Goal: Task Accomplishment & Management: Manage account settings

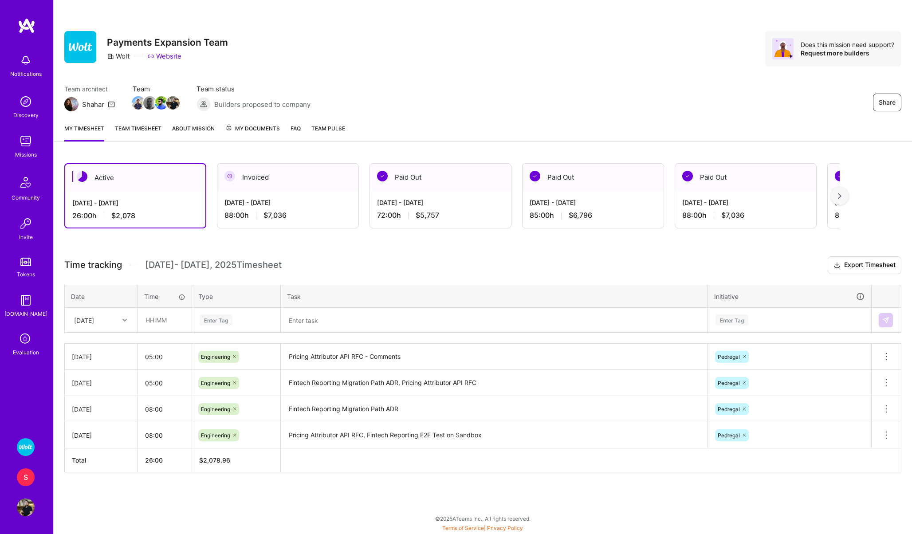
click at [28, 477] on div "S" at bounding box center [26, 478] width 18 height 18
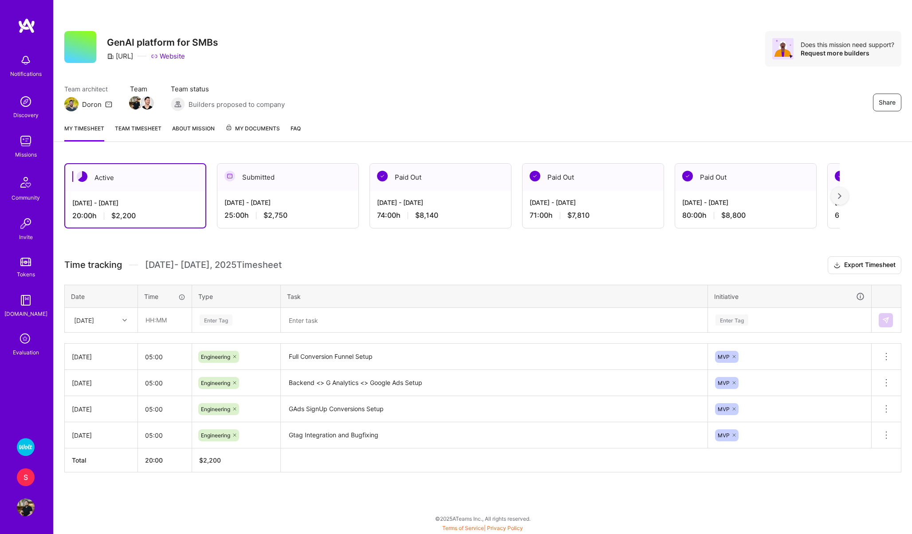
click at [15, 339] on link "Evaluation" at bounding box center [25, 344] width 55 height 26
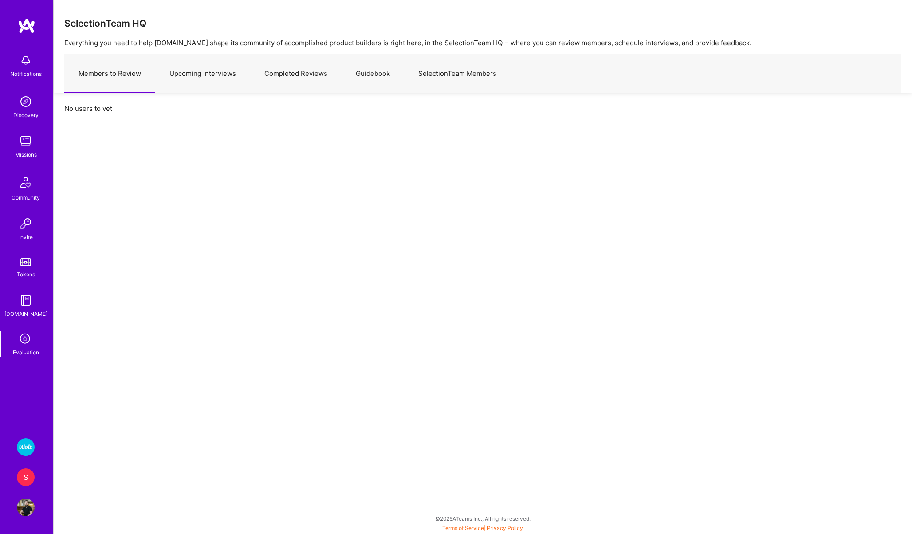
click at [214, 70] on link "Upcoming Interviews" at bounding box center [202, 74] width 95 height 39
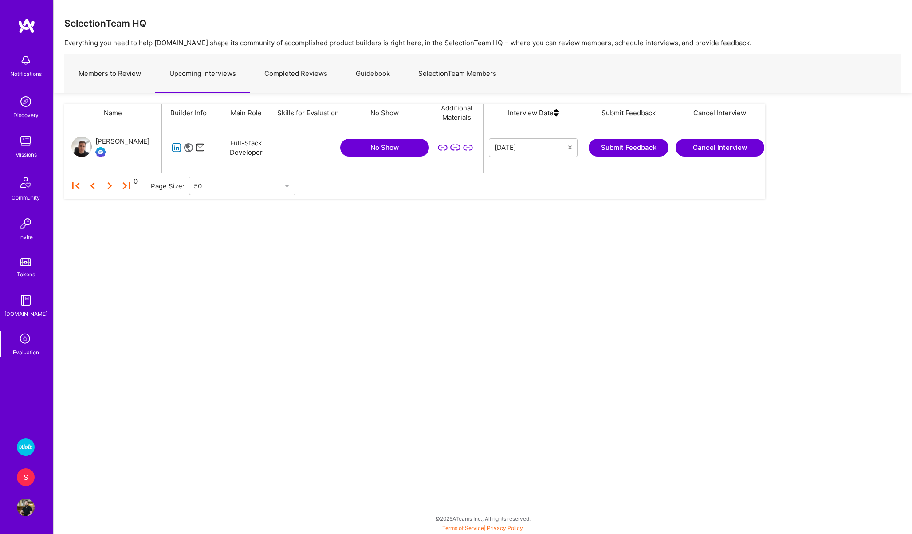
scroll to position [51, 701]
click at [176, 147] on icon "grid" at bounding box center [177, 148] width 10 height 10
click at [104, 143] on div "[PERSON_NAME]" at bounding box center [122, 141] width 54 height 11
click at [377, 146] on button "No Show" at bounding box center [384, 148] width 89 height 18
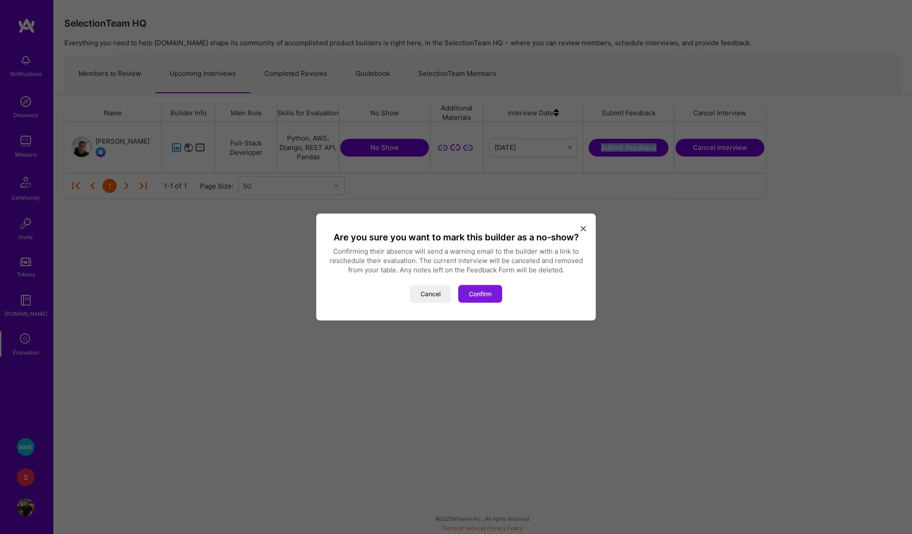
click at [483, 298] on button "Confirm" at bounding box center [480, 294] width 44 height 18
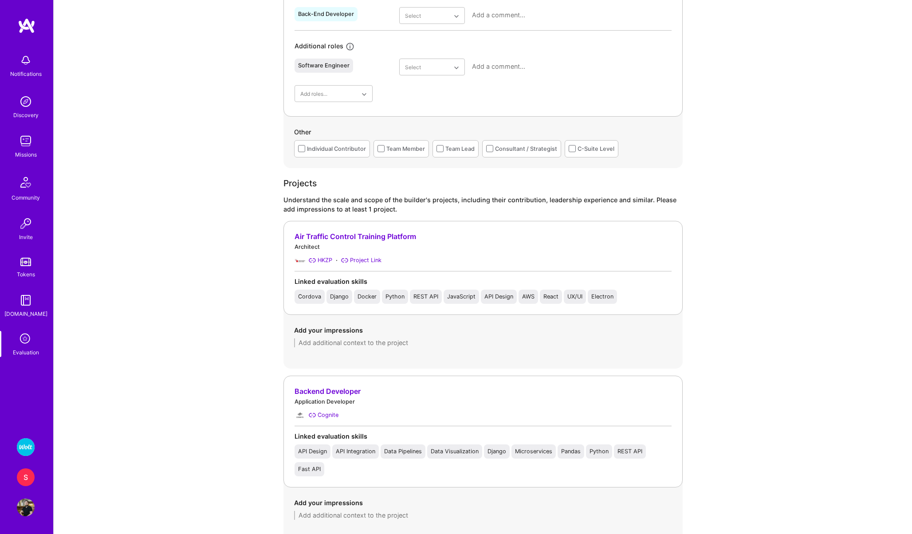
scroll to position [573, 0]
